Goal: Task Accomplishment & Management: Complete application form

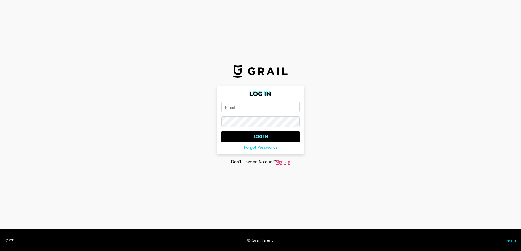
click at [283, 160] on span "Sign Up" at bounding box center [283, 162] width 14 height 6
type input "Sign Up"
click at [242, 107] on input "email" at bounding box center [260, 107] width 78 height 10
type input "[EMAIL_ADDRESS][DOMAIN_NAME]"
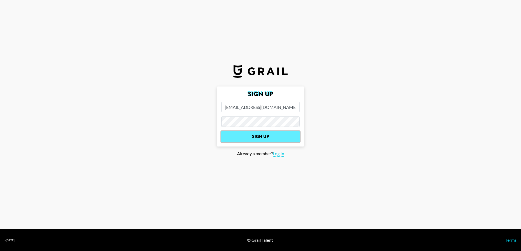
click at [256, 132] on input "Sign Up" at bounding box center [260, 136] width 78 height 11
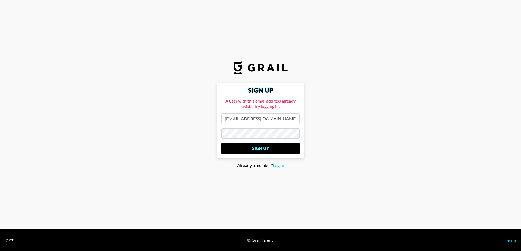
click at [219, 133] on form "Sign Up A user with this email address already exists. Try logging in. [EMAIL_A…" at bounding box center [260, 120] width 87 height 75
click at [250, 121] on input "[EMAIL_ADDRESS][DOMAIN_NAME]" at bounding box center [260, 118] width 78 height 10
click at [308, 116] on main "Sign Up A user with this email address already exists. Try logging in. [EMAIL_A…" at bounding box center [260, 125] width 512 height 85
drag, startPoint x: 256, startPoint y: 119, endPoint x: 253, endPoint y: 119, distance: 2.8
click at [253, 119] on input "[EMAIL_ADDRESS][DOMAIN_NAME]" at bounding box center [260, 118] width 78 height 10
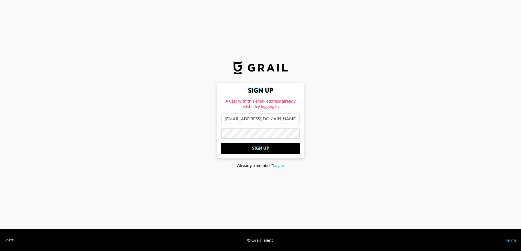
drag, startPoint x: 341, startPoint y: 123, endPoint x: 335, endPoint y: 125, distance: 5.8
click at [341, 123] on main "Sign Up A user with this email address already exists. Try logging in. [EMAIL_A…" at bounding box center [260, 125] width 512 height 85
click at [281, 165] on span "Log In" at bounding box center [278, 165] width 11 height 6
type input "Log In"
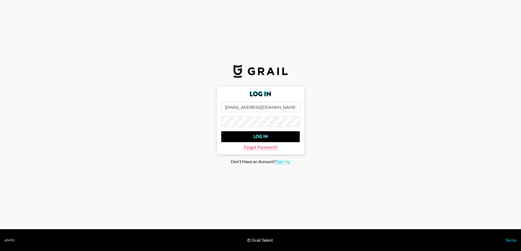
click at [267, 147] on span "Forgot Password?" at bounding box center [261, 147] width 34 height 6
